Goal: Task Accomplishment & Management: Manage account settings

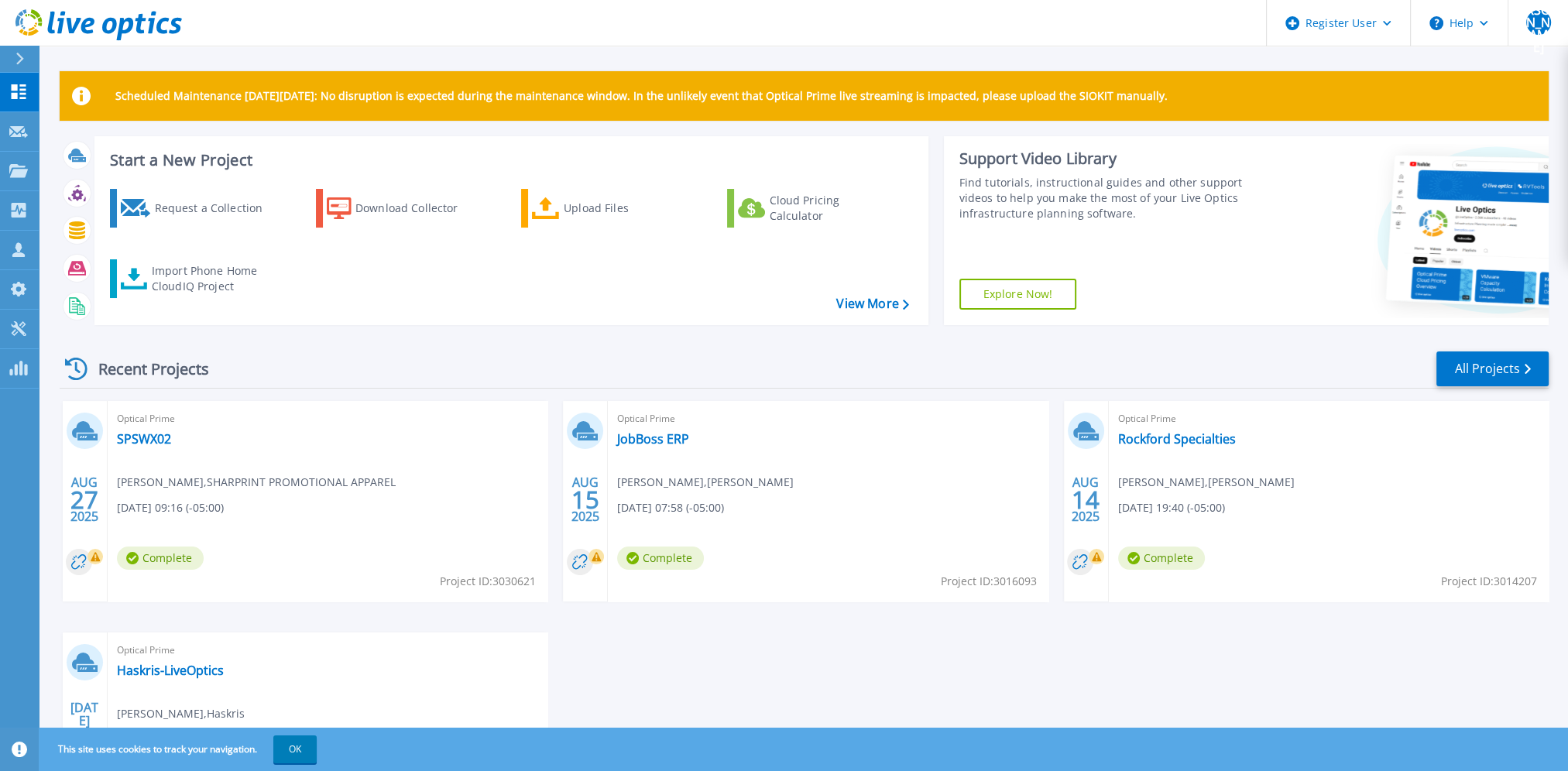
click at [722, 381] on div "Recent Projects All Projects" at bounding box center [805, 369] width 1490 height 39
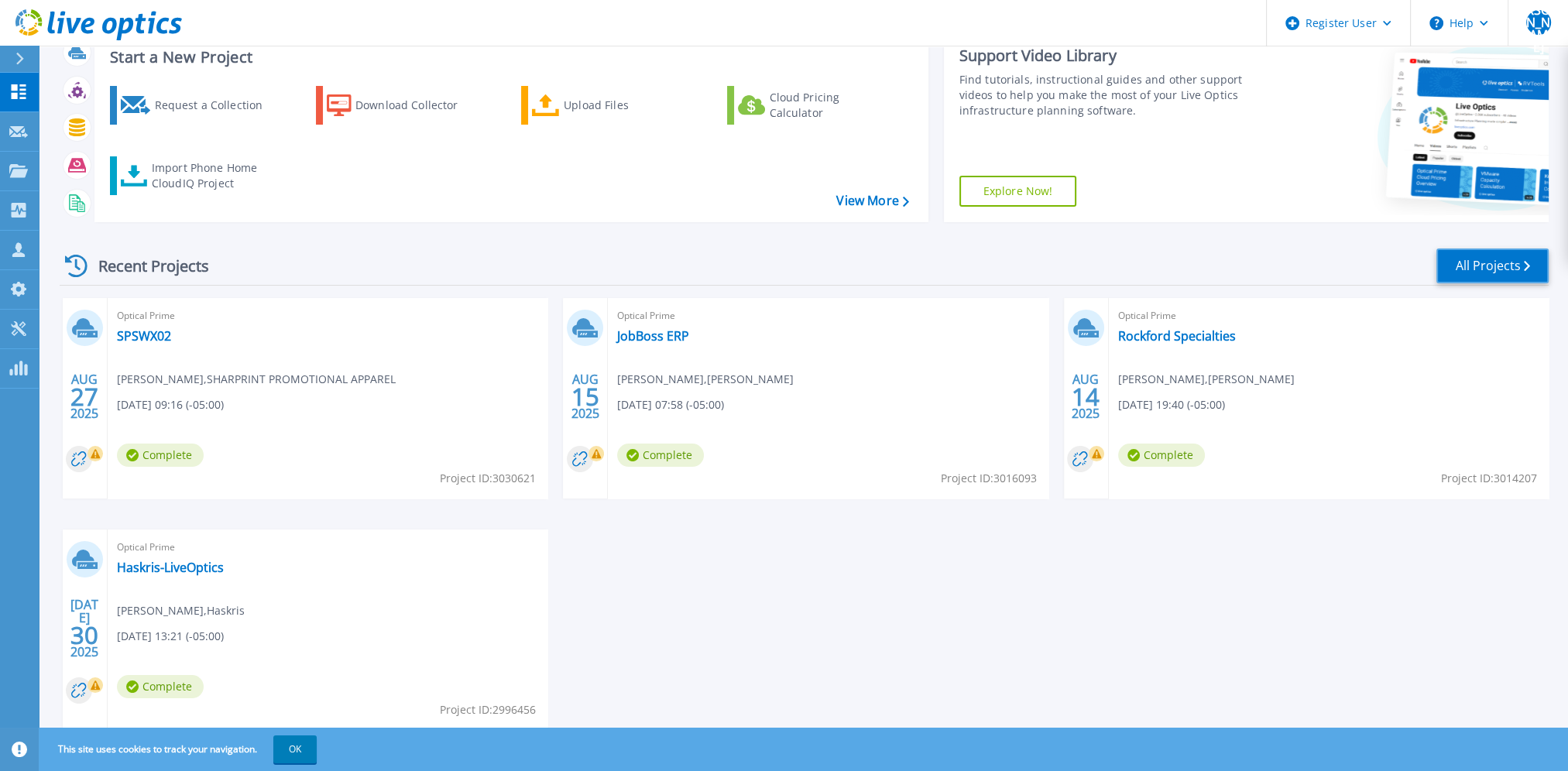
click at [1486, 264] on link "All Projects" at bounding box center [1493, 265] width 112 height 35
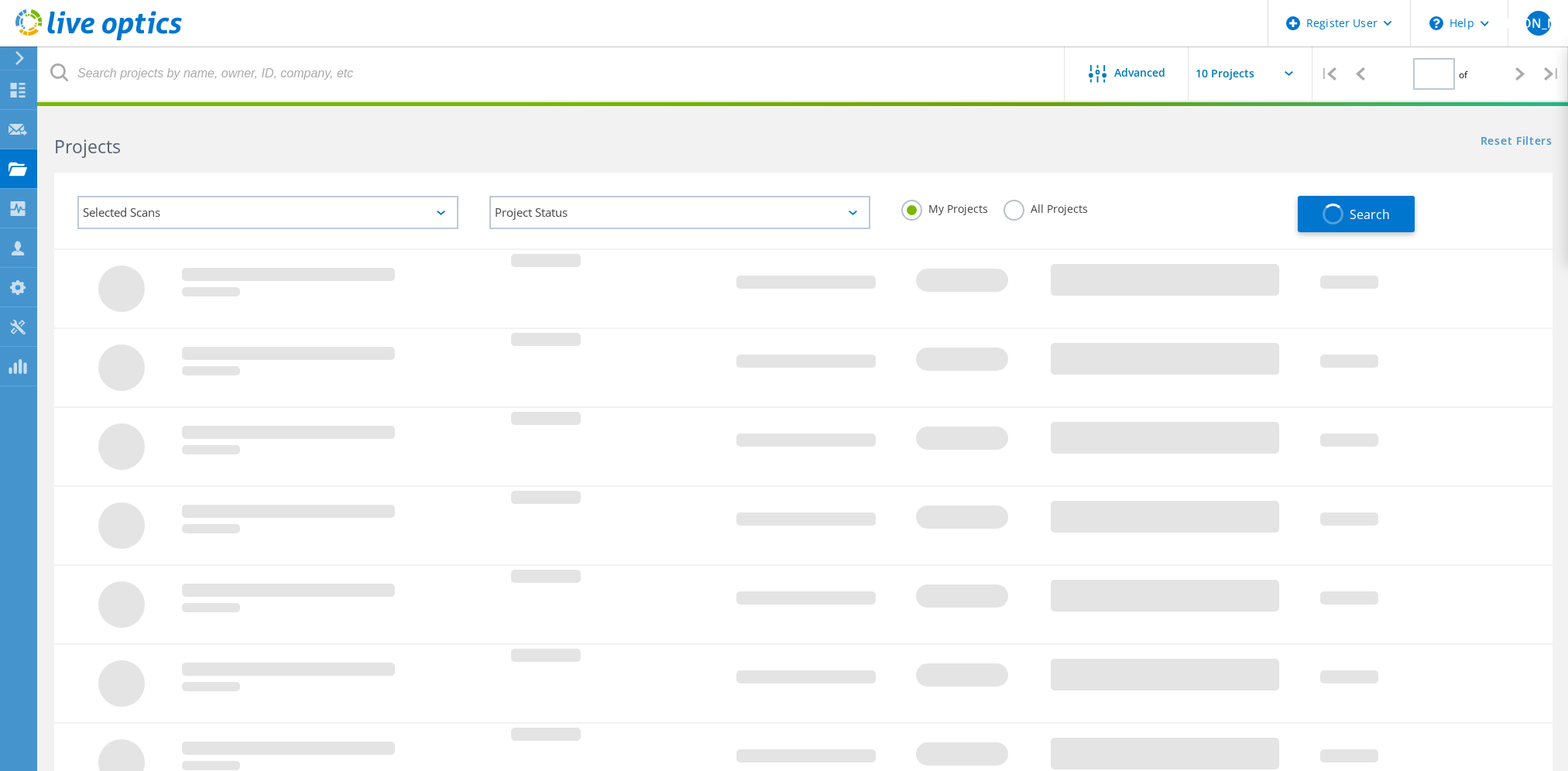
type input "1"
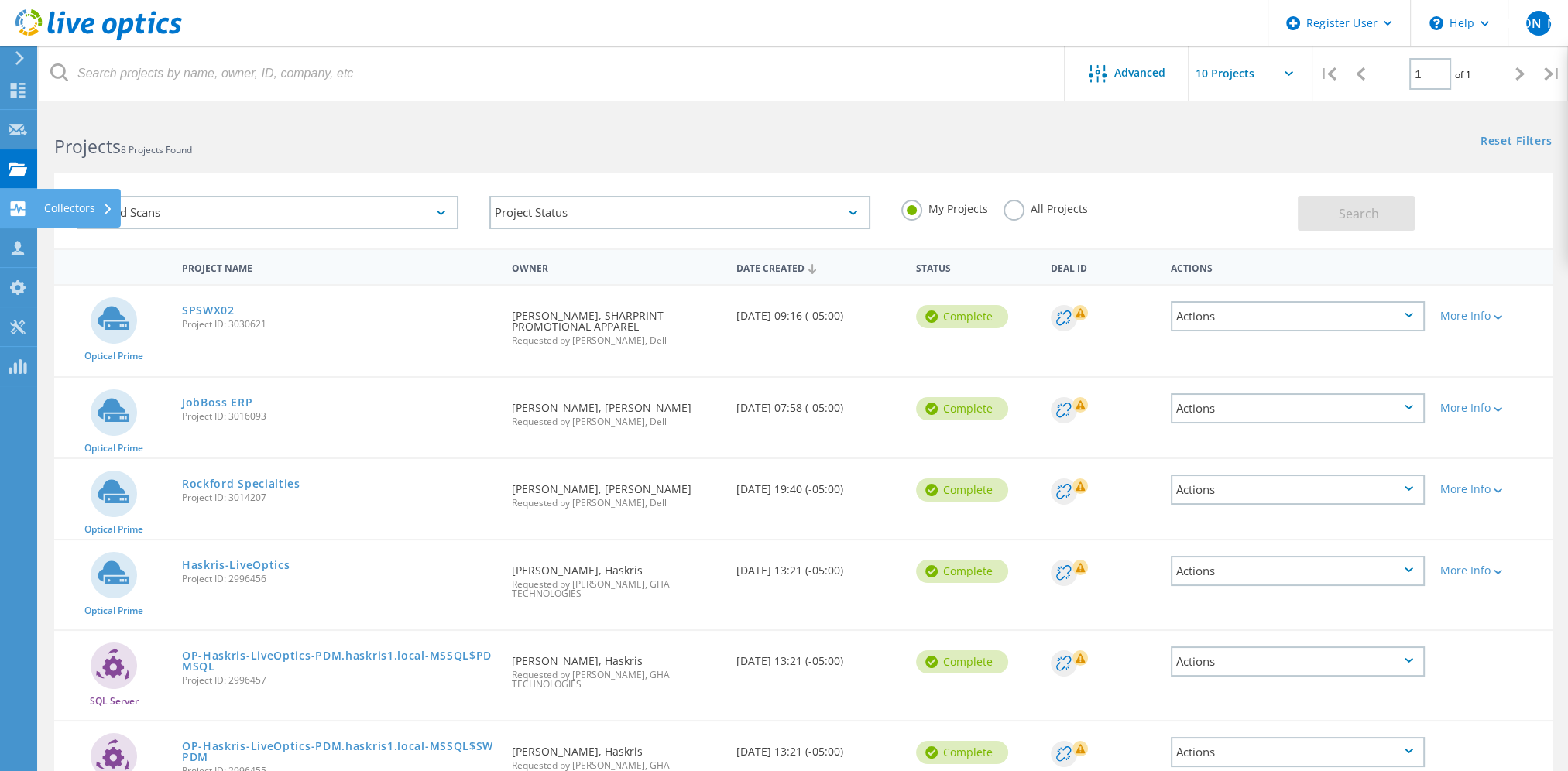
click at [63, 205] on div "Collectors" at bounding box center [78, 208] width 69 height 11
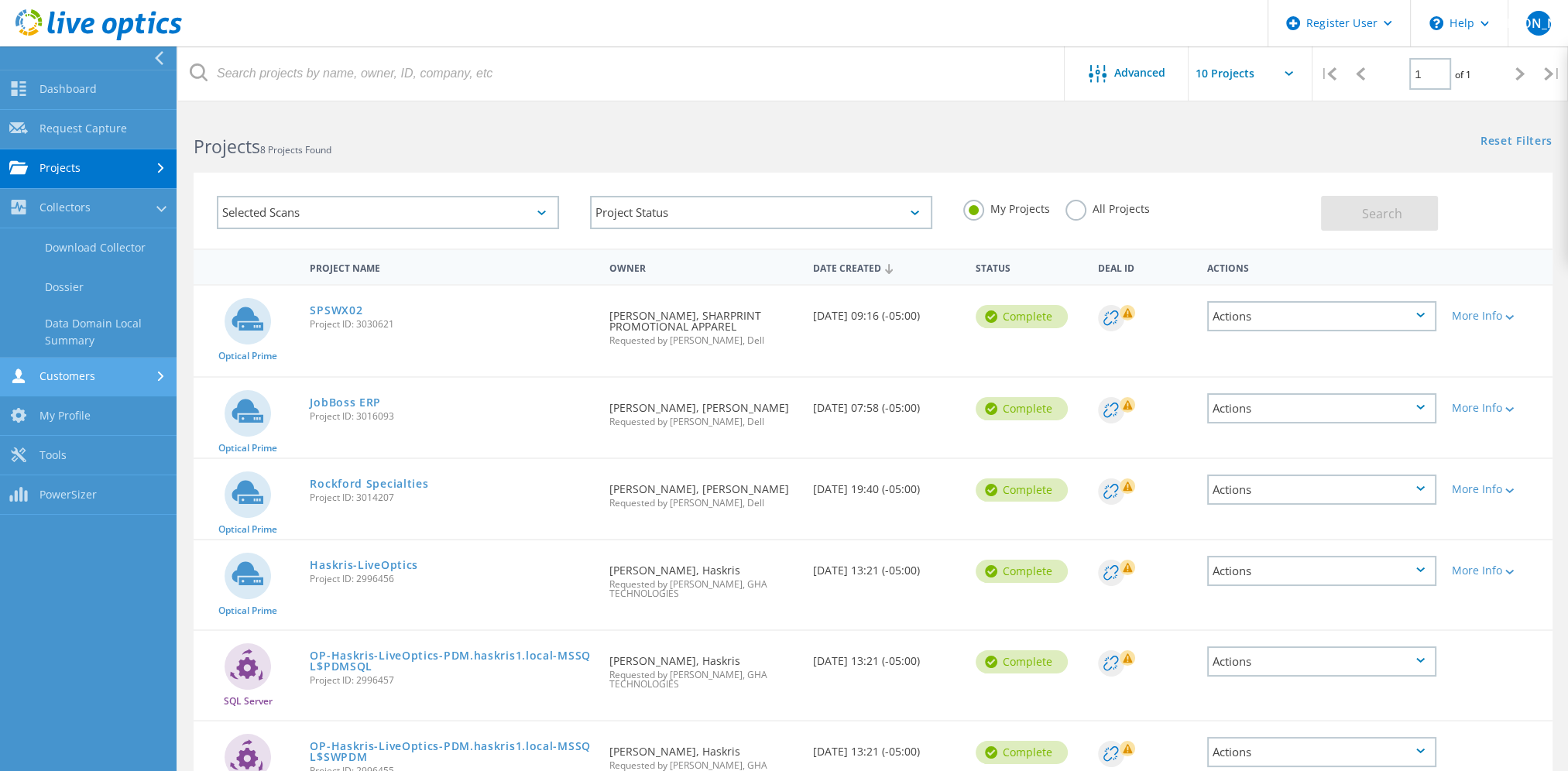
click at [90, 375] on link "Customers" at bounding box center [88, 377] width 176 height 40
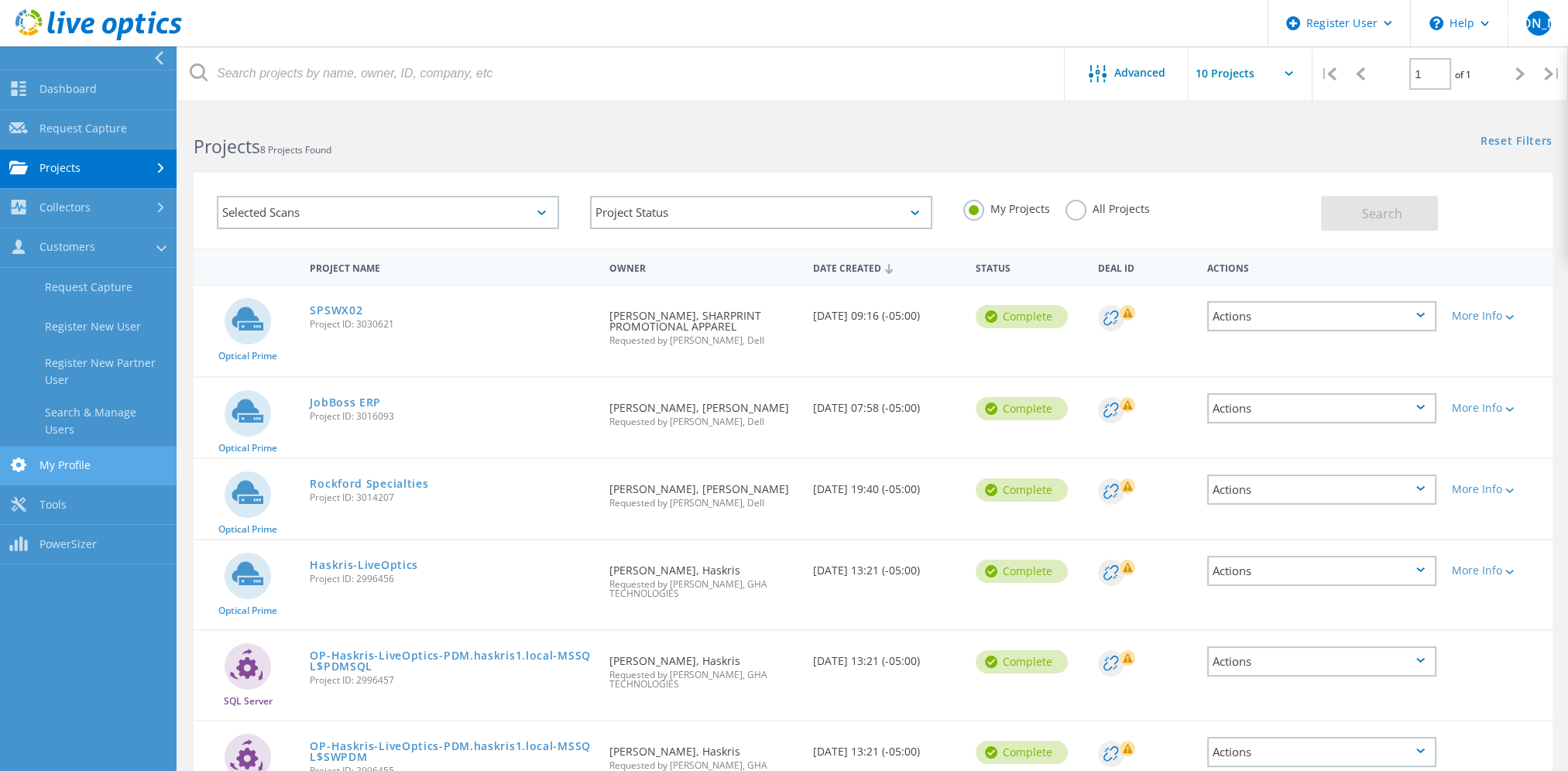
click at [92, 462] on link "My Profile" at bounding box center [88, 466] width 176 height 40
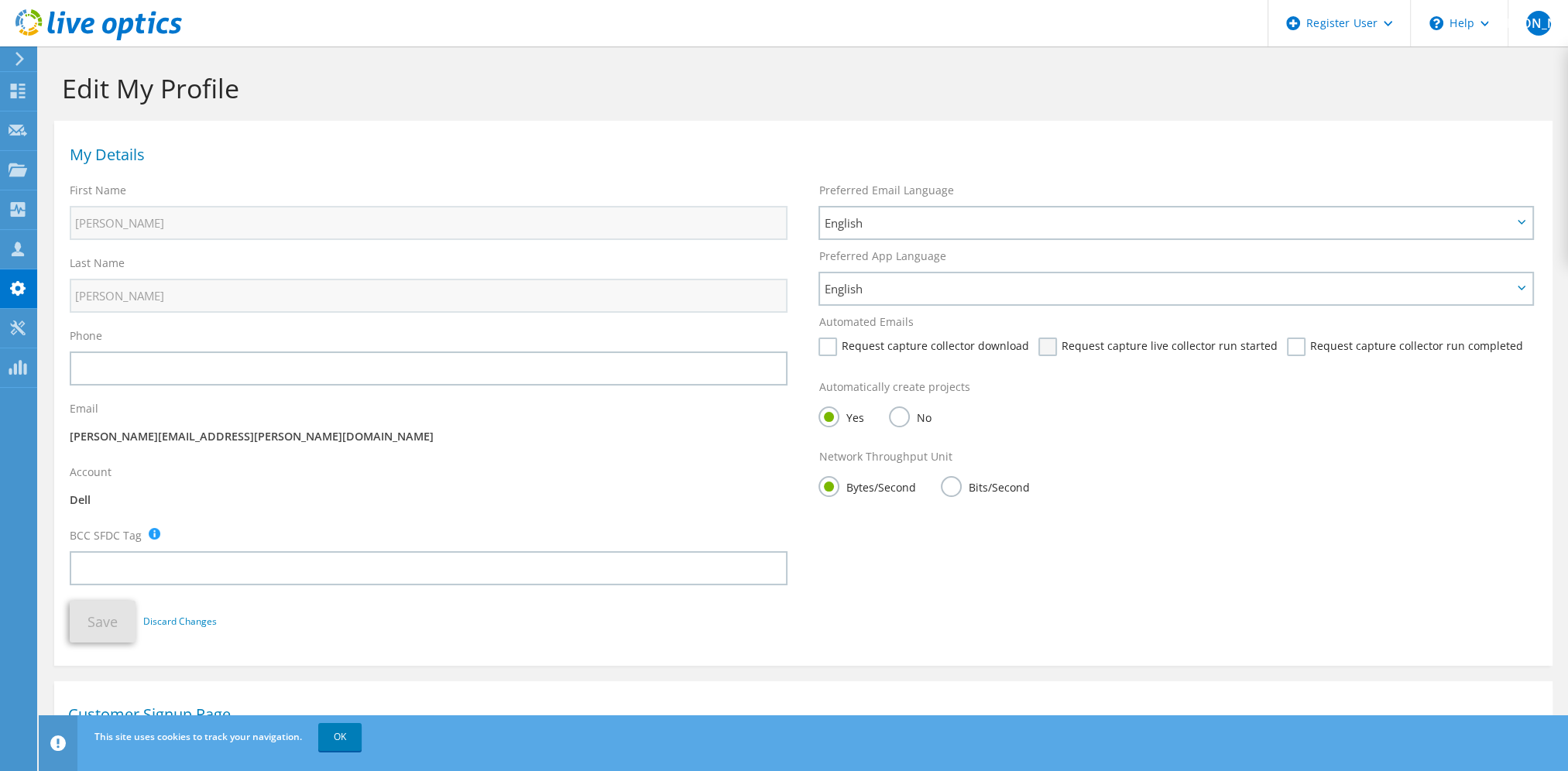
click at [1038, 348] on label "Request capture live collector run started" at bounding box center [1157, 347] width 239 height 19
click at [0, 0] on input "Request capture live collector run started" at bounding box center [0, 0] width 0 height 0
click at [1287, 345] on label "Request capture collector run completed" at bounding box center [1405, 347] width 235 height 19
click at [0, 0] on input "Request capture collector run completed" at bounding box center [0, 0] width 0 height 0
click at [830, 348] on label "Request capture collector download" at bounding box center [923, 347] width 210 height 19
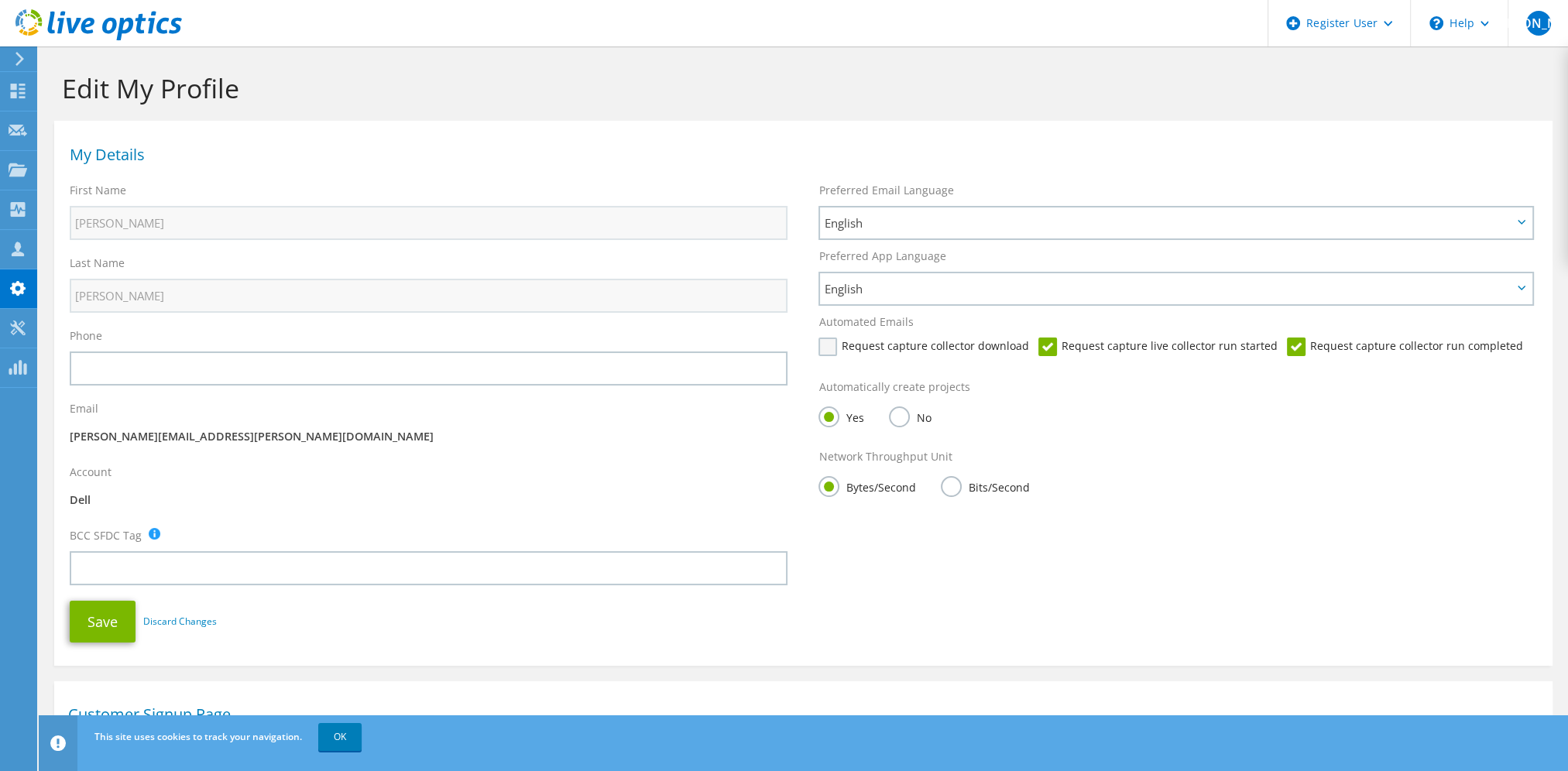
click at [0, 0] on input "Request capture collector download" at bounding box center [0, 0] width 0 height 0
click at [96, 630] on button "Save" at bounding box center [102, 621] width 66 height 42
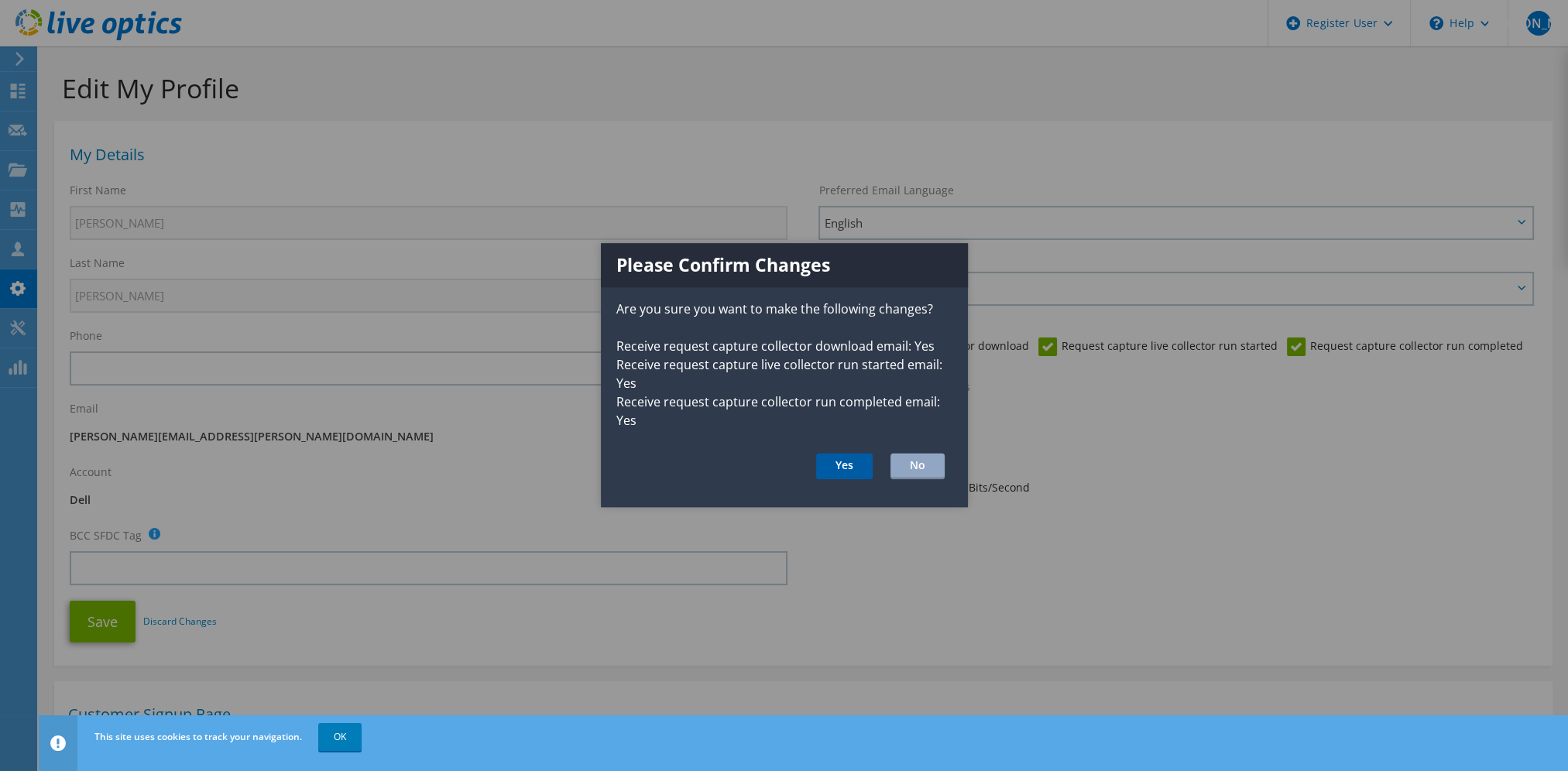
click at [831, 465] on button "Yes" at bounding box center [844, 466] width 57 height 27
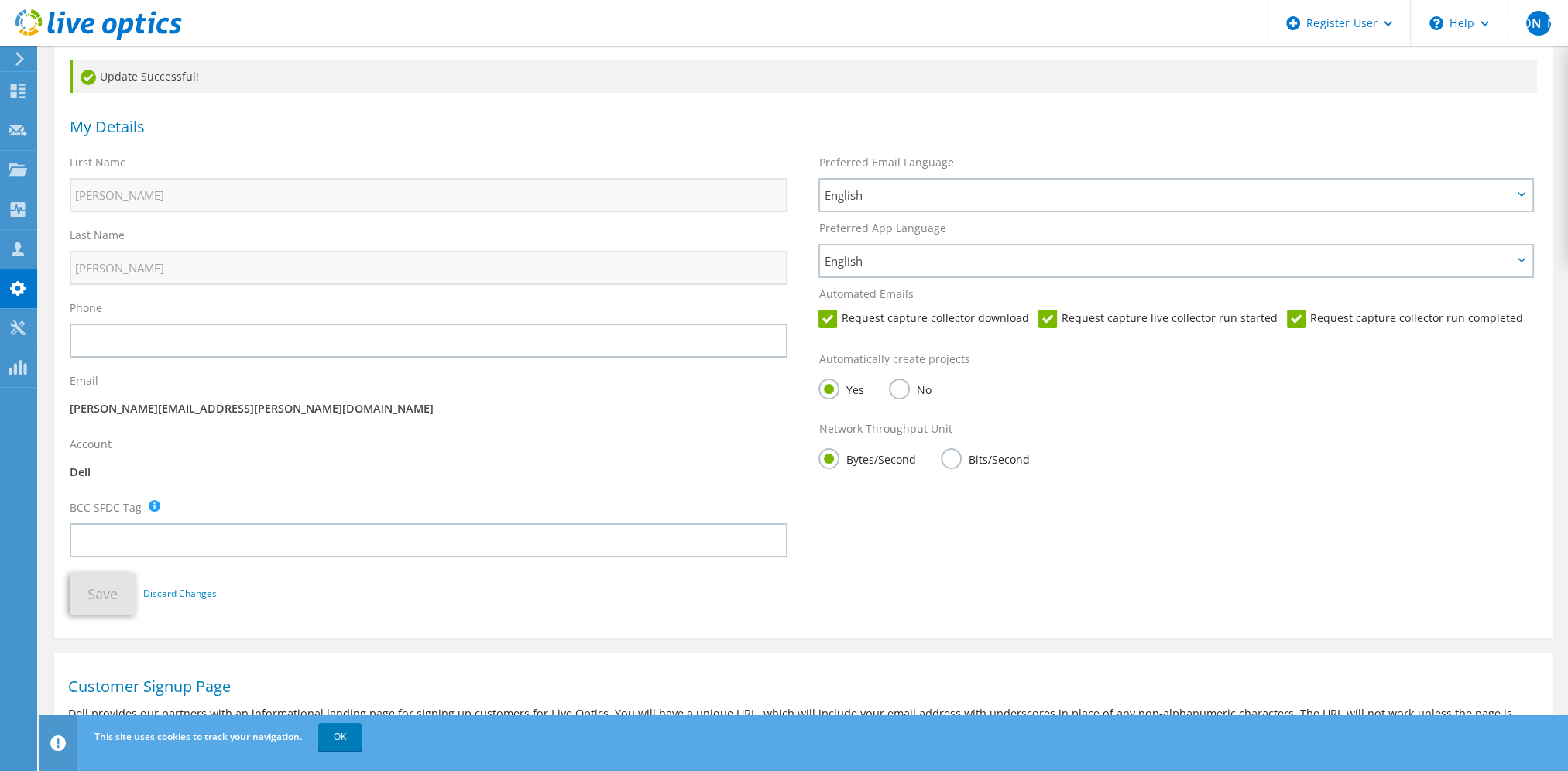
scroll to position [103, 0]
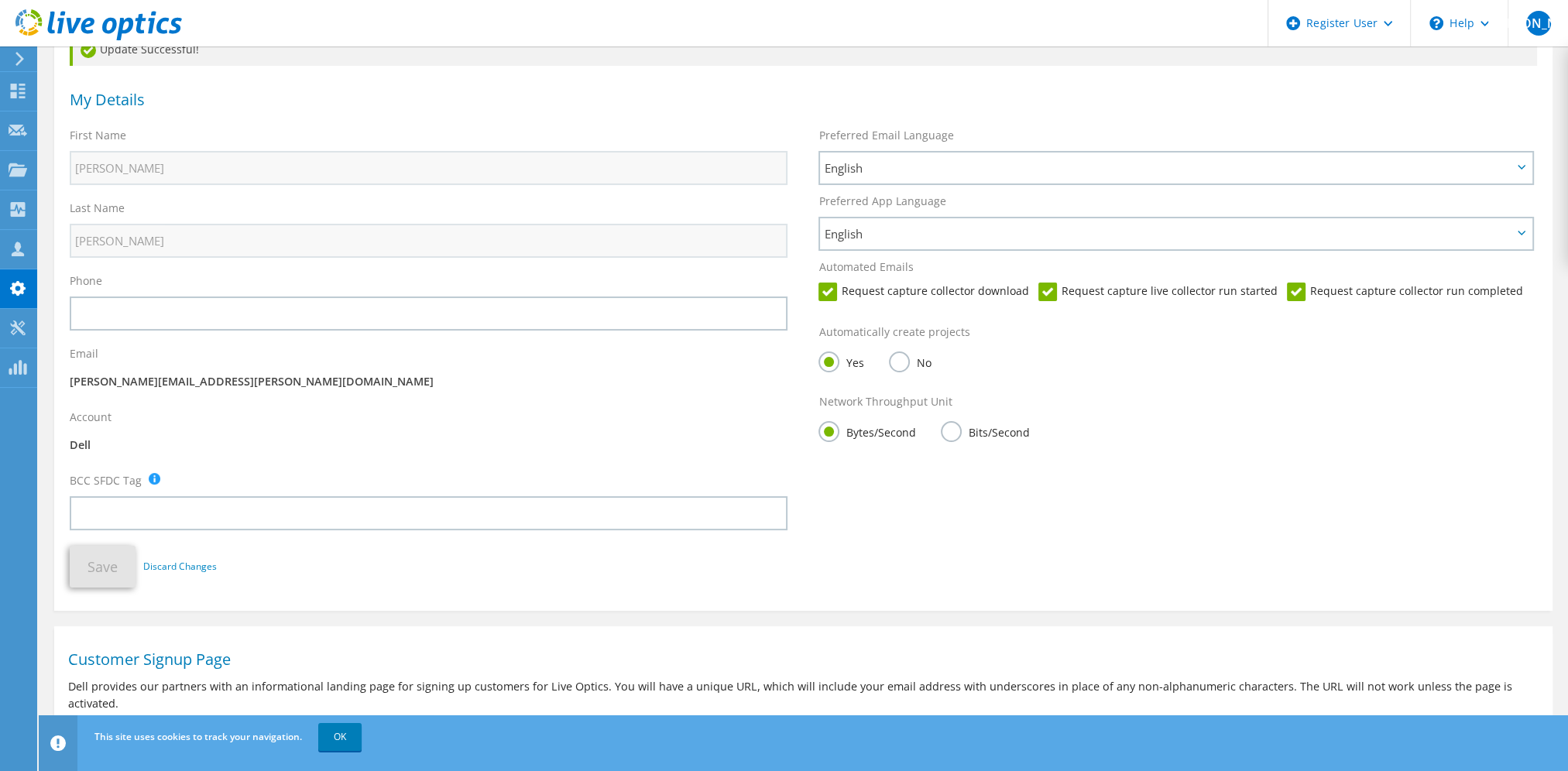
click at [465, 421] on div "Account Dell" at bounding box center [429, 433] width 749 height 64
click at [17, 325] on use at bounding box center [17, 328] width 15 height 15
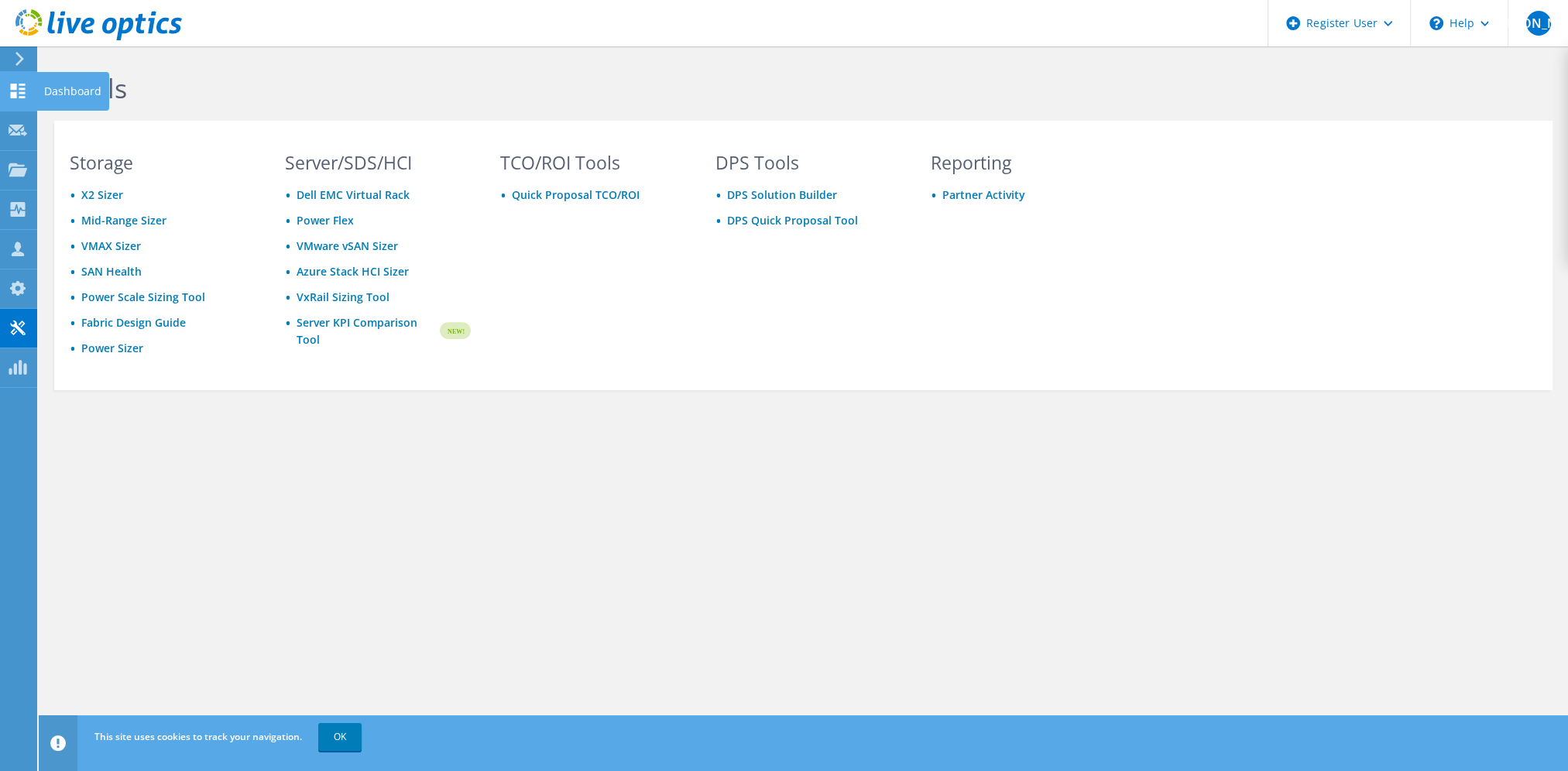
click at [19, 95] on icon at bounding box center [18, 91] width 19 height 15
